Goal: Use online tool/utility: Utilize a website feature to perform a specific function

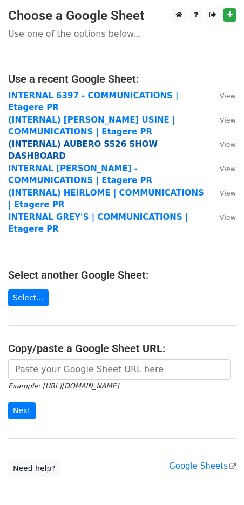
click at [53, 139] on strong "(INTERNAL) AUBERO SS26 SHOW DASHBOARD" at bounding box center [83, 150] width 150 height 22
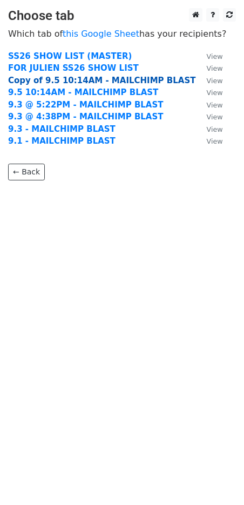
click at [42, 81] on strong "Copy of 9.5 10:14AM - MAILCHIMP BLAST" at bounding box center [102, 81] width 188 height 10
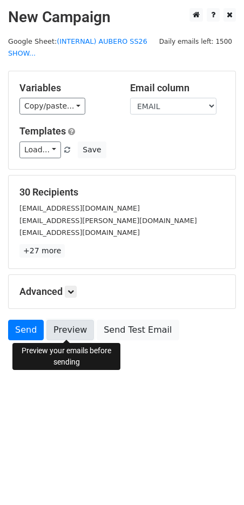
click at [63, 331] on link "Preview" at bounding box center [70, 330] width 48 height 21
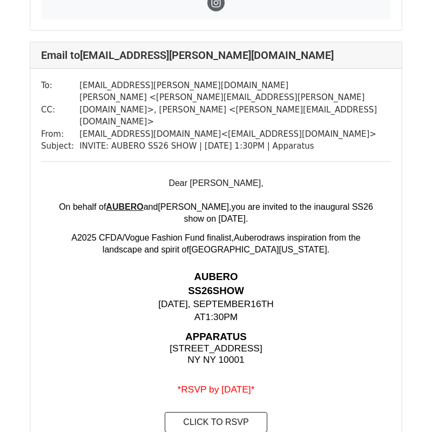
scroll to position [672, 0]
